Goal: Find specific fact: Find specific fact

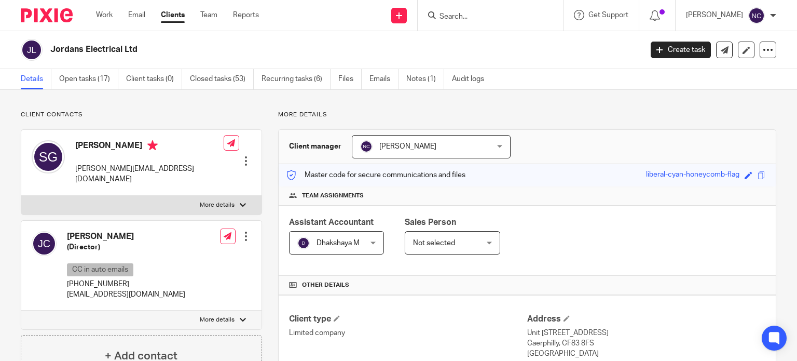
click at [451, 15] on input "Search" at bounding box center [485, 16] width 93 height 9
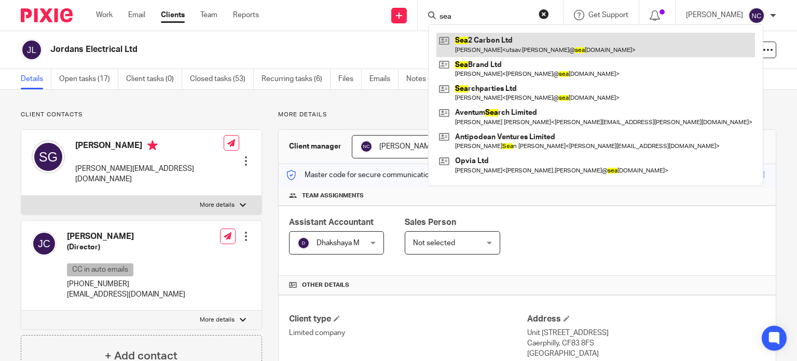
type input "sea"
click at [485, 42] on link at bounding box center [596, 45] width 319 height 24
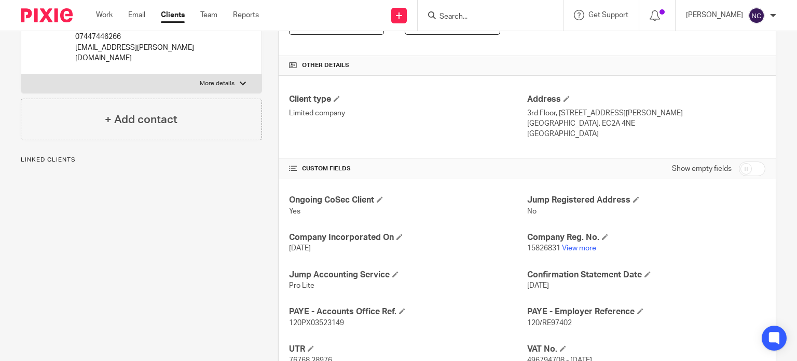
scroll to position [372, 0]
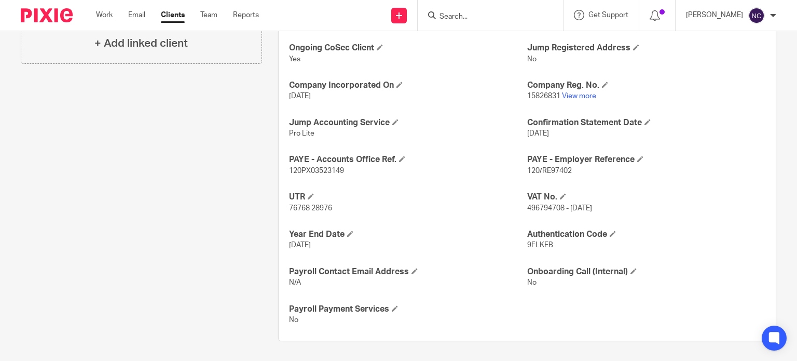
click at [544, 207] on span "496794708 - 01 June 2025" at bounding box center [559, 208] width 65 height 7
copy span "496794708"
